Goal: Transaction & Acquisition: Purchase product/service

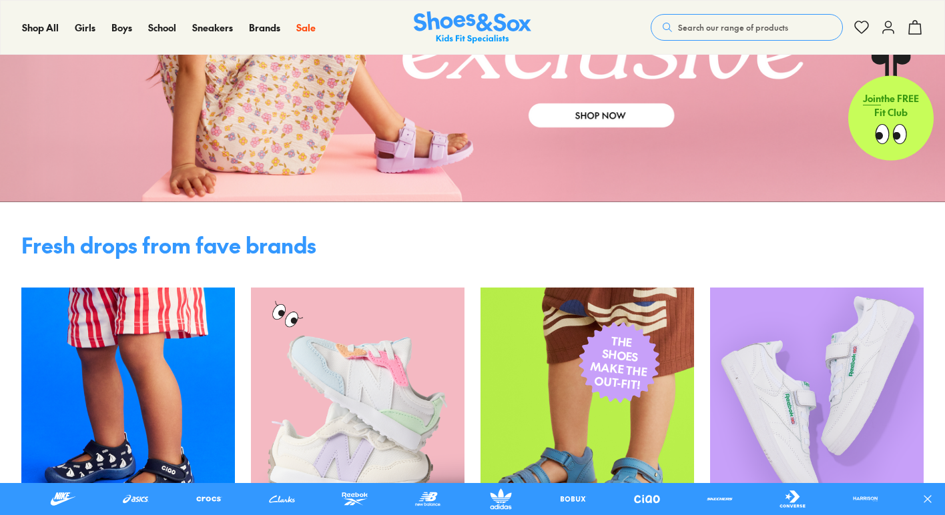
scroll to position [203, 0]
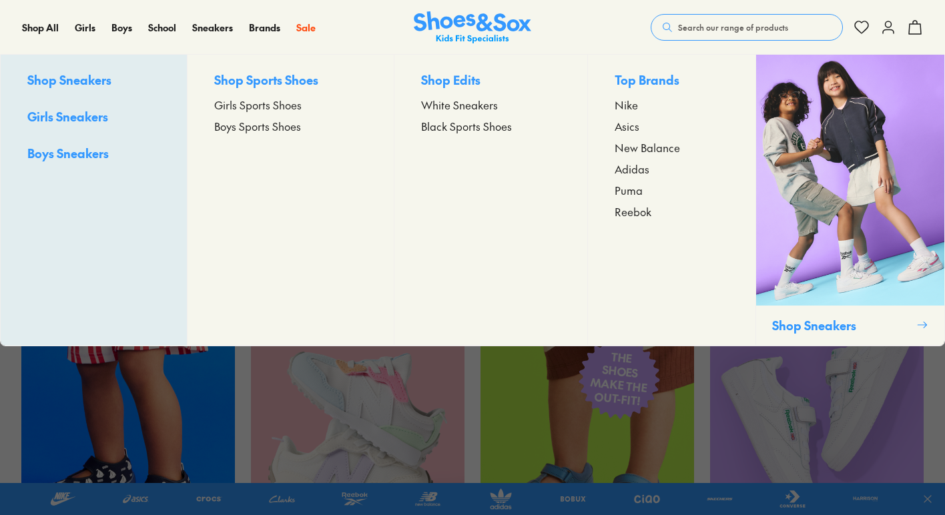
click at [256, 127] on span "Boys Sports Shoes" at bounding box center [257, 126] width 87 height 16
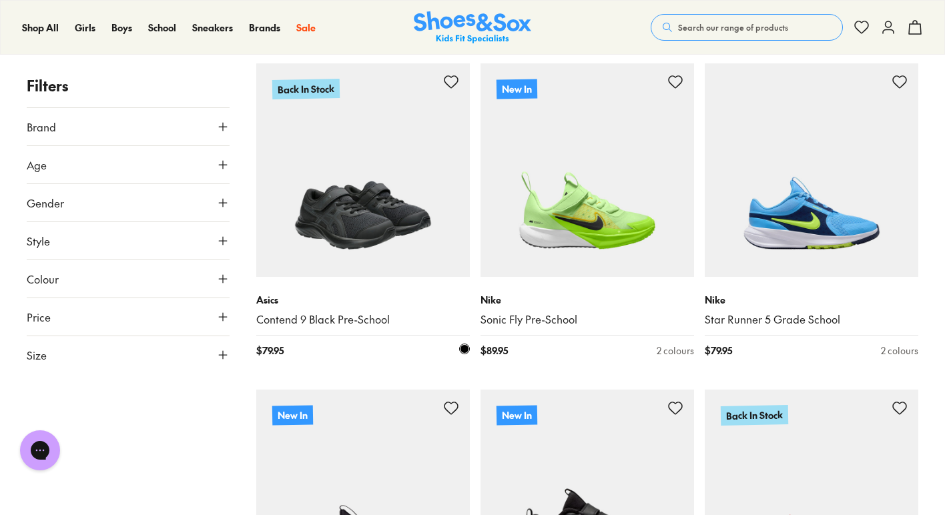
scroll to position [207, 0]
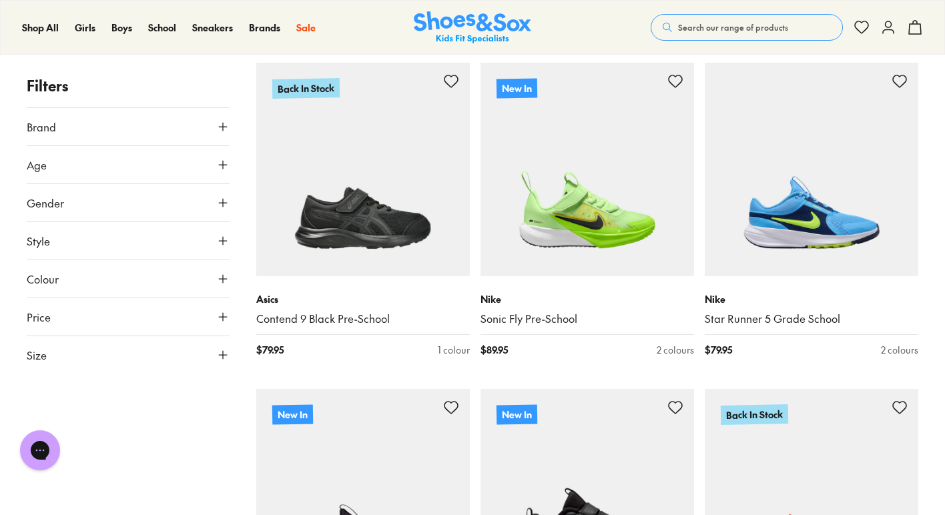
click at [226, 354] on icon at bounding box center [222, 354] width 13 height 13
click at [123, 396] on button "UK" at bounding box center [128, 394] width 66 height 25
click at [146, 457] on button "5" at bounding box center [144, 451] width 43 height 32
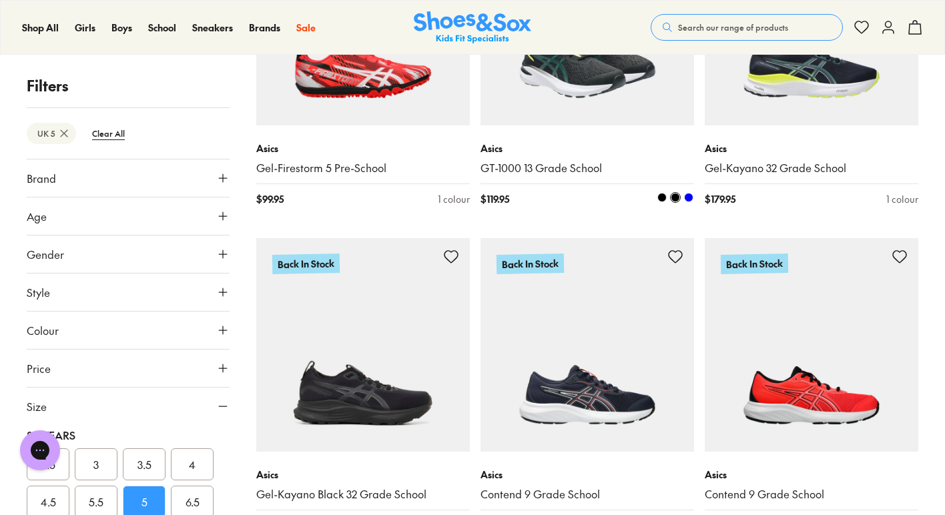
scroll to position [386, 0]
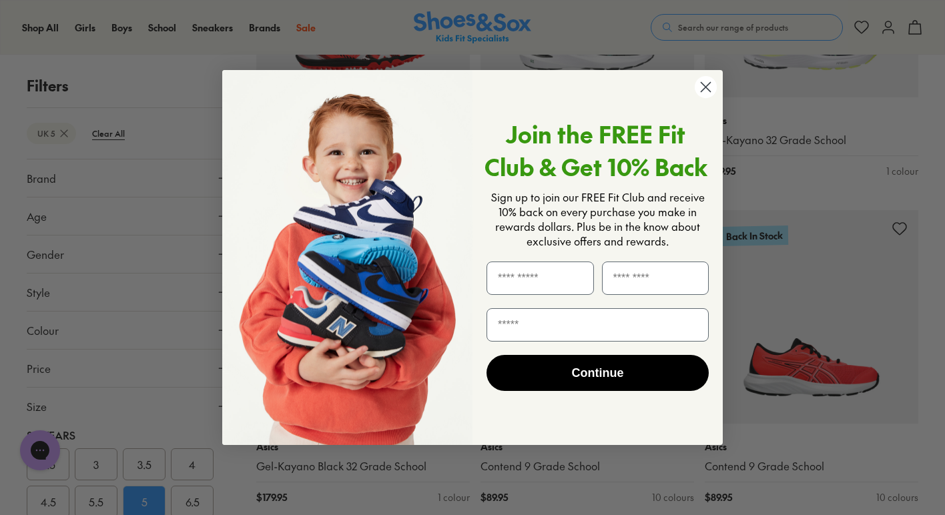
click at [708, 89] on icon "Close dialog" at bounding box center [706, 86] width 9 height 9
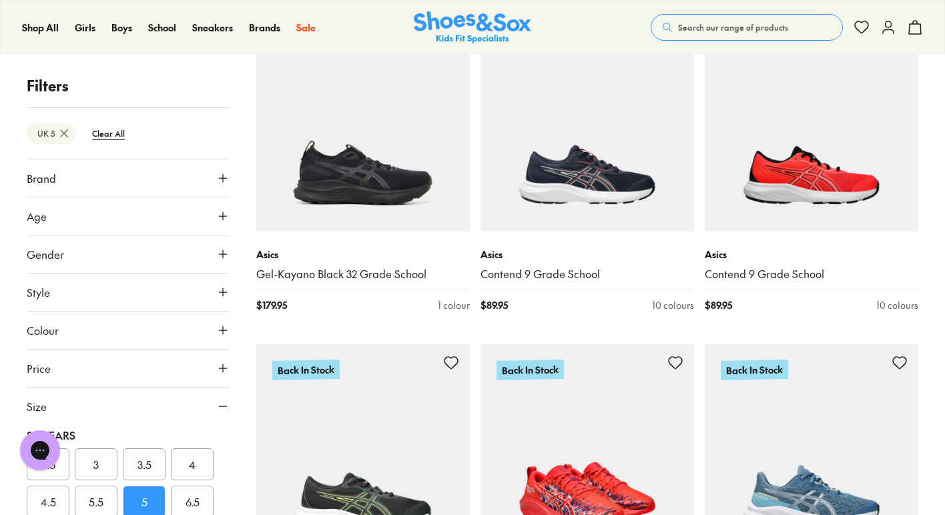
scroll to position [581, 0]
